Goal: Find specific page/section: Find specific page/section

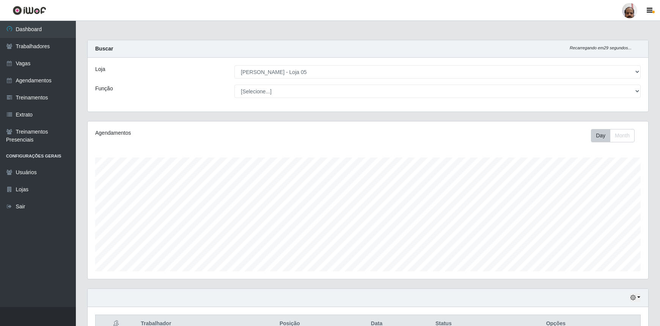
select select "252"
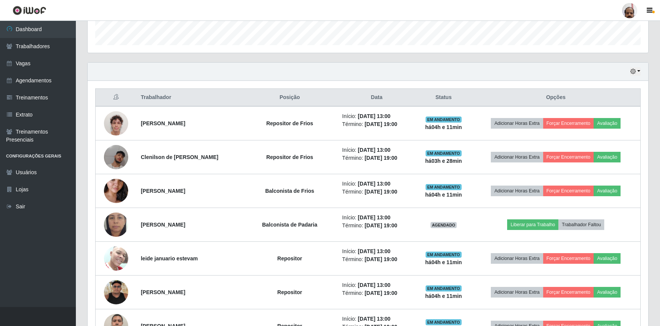
scroll to position [157, 560]
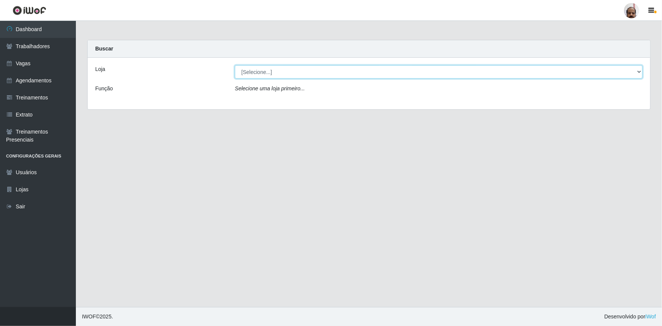
click at [638, 69] on select "[Selecione...] Mar Vermelho - Loja 05" at bounding box center [439, 71] width 408 height 13
select select "252"
click at [235, 65] on select "[Selecione...] Mar Vermelho - Loja 05" at bounding box center [439, 71] width 408 height 13
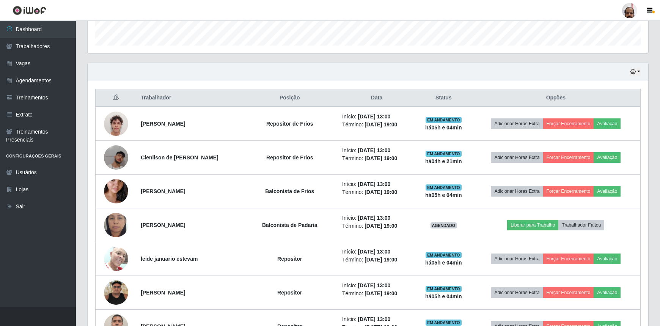
scroll to position [192, 0]
